Goal: Navigation & Orientation: Find specific page/section

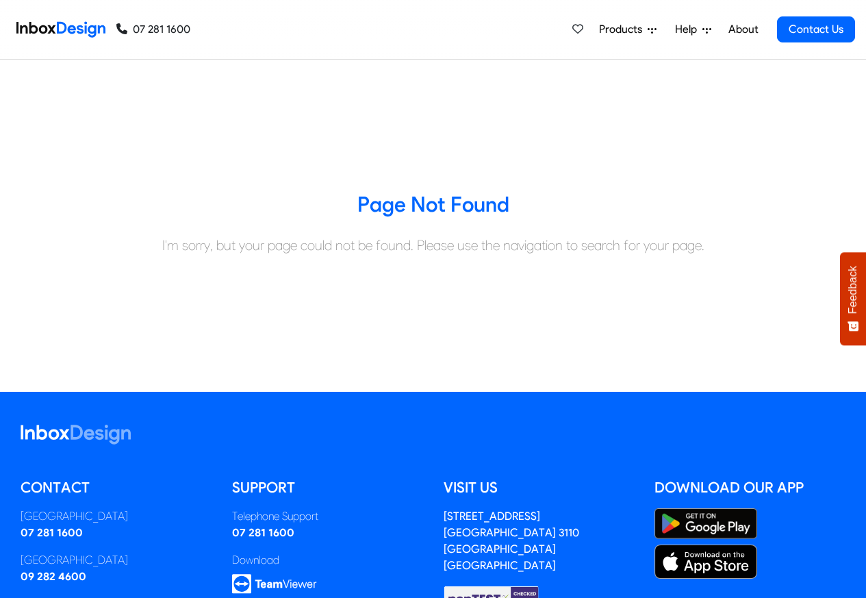
click at [686, 30] on span "Help" at bounding box center [688, 29] width 27 height 16
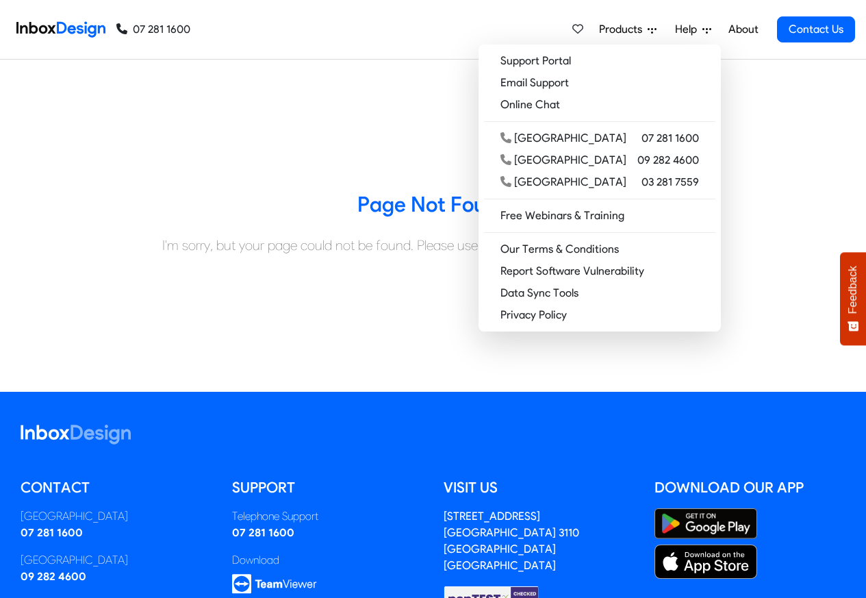
click at [628, 30] on span "Products" at bounding box center [623, 29] width 49 height 16
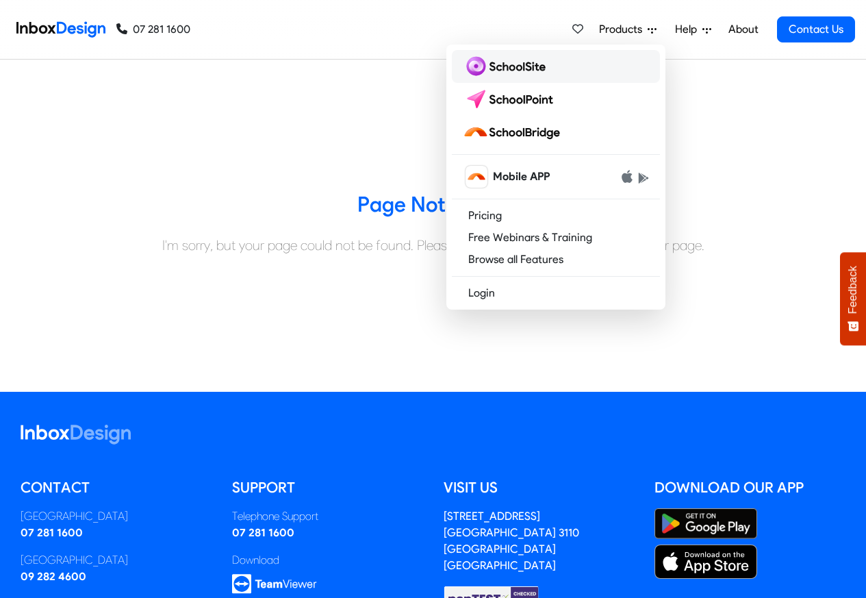
click at [491, 65] on img at bounding box center [507, 66] width 88 height 22
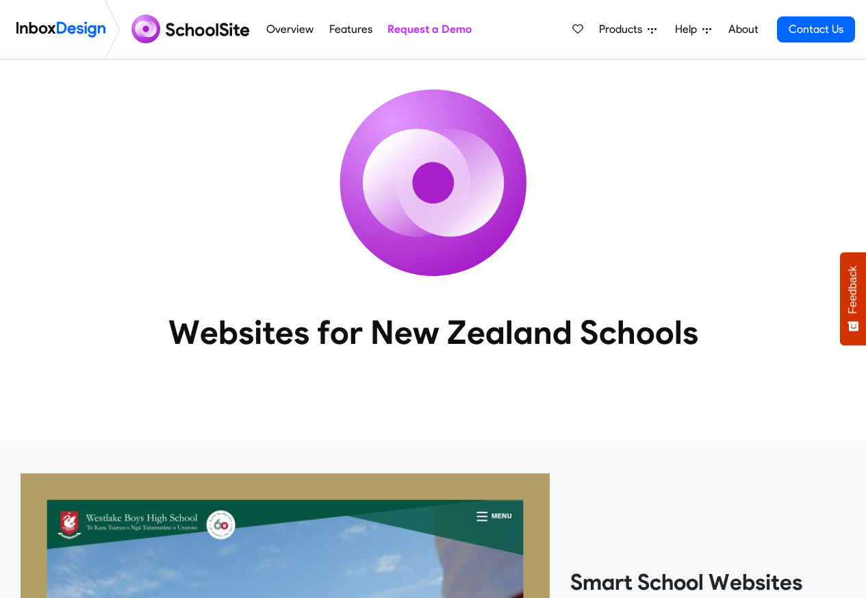
click at [627, 31] on span "Products" at bounding box center [623, 29] width 49 height 16
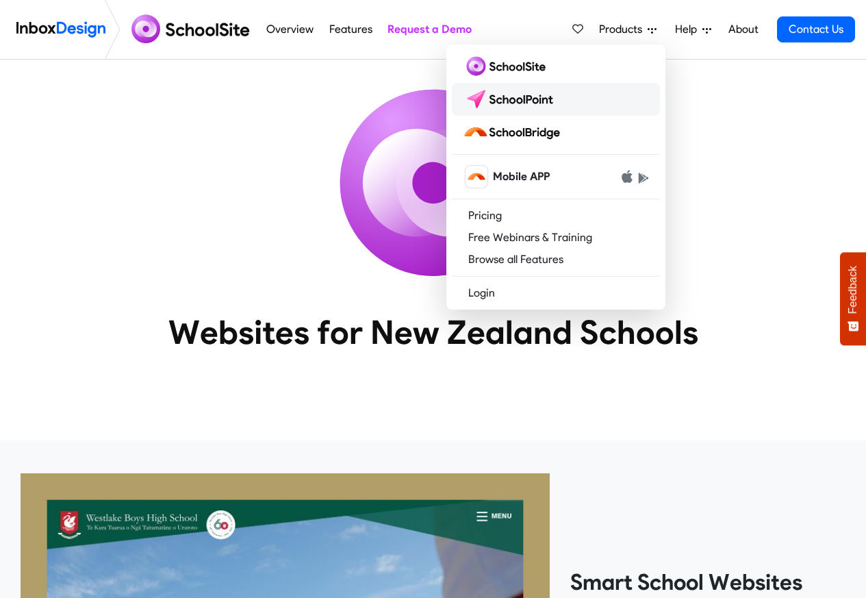
click at [511, 95] on img at bounding box center [511, 99] width 97 height 22
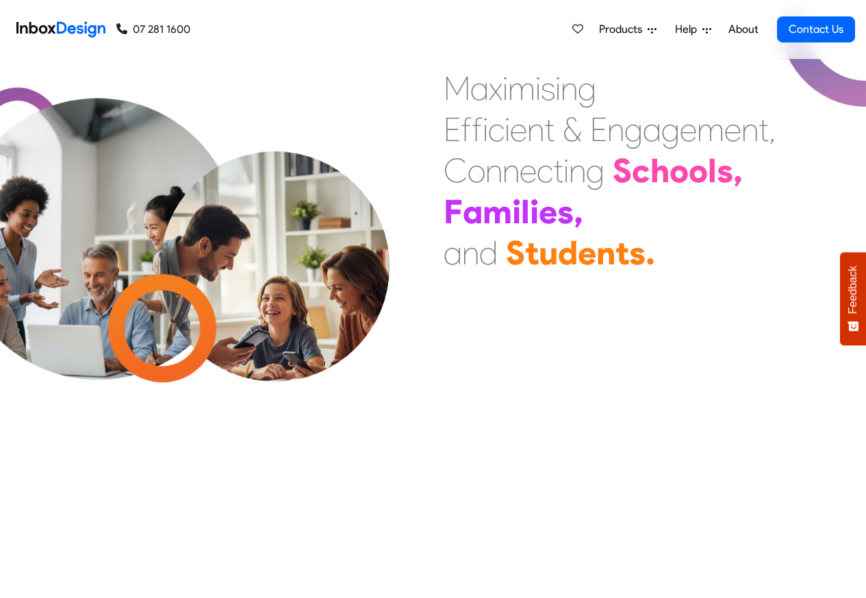
scroll to position [493, 0]
